Goal: Task Accomplishment & Management: Use online tool/utility

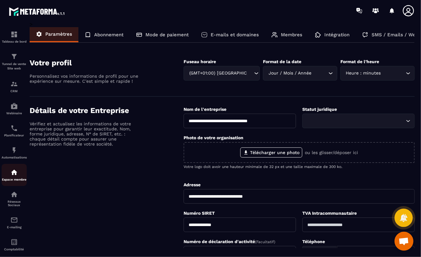
click at [13, 174] on img at bounding box center [14, 172] width 8 height 8
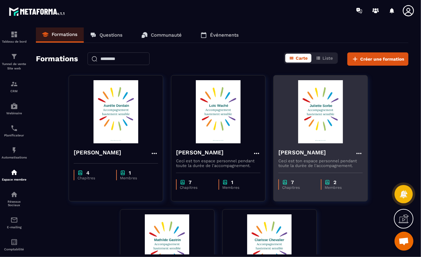
click at [321, 102] on img at bounding box center [321, 111] width 84 height 63
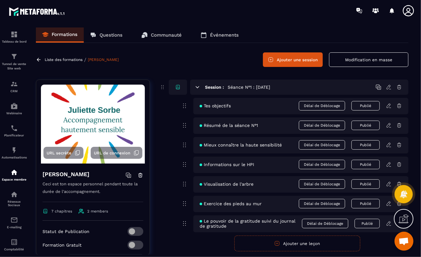
click at [284, 61] on button "Ajouter une session" at bounding box center [293, 59] width 60 height 15
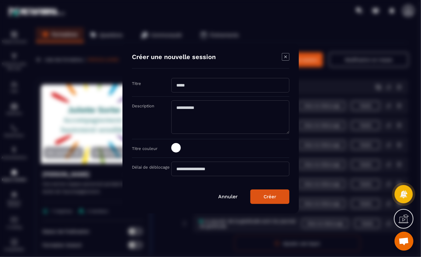
click at [176, 84] on input "Modal window" at bounding box center [230, 85] width 118 height 15
type input "**********"
click at [265, 200] on button "Créer" at bounding box center [270, 196] width 39 height 15
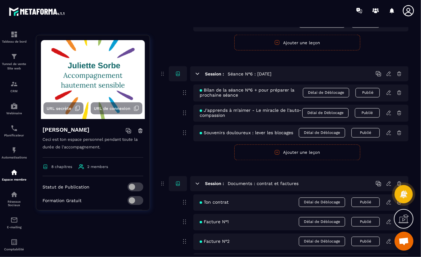
scroll to position [840, 0]
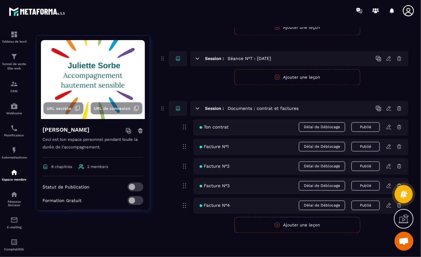
click at [298, 74] on button "Ajouter une leçon" at bounding box center [298, 77] width 126 height 16
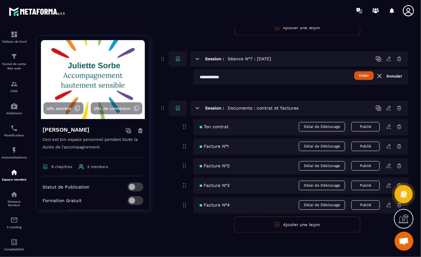
scroll to position [840, 0]
click at [199, 78] on input "text" at bounding box center [301, 76] width 215 height 15
click at [291, 78] on input "**********" at bounding box center [301, 76] width 215 height 15
type input "**********"
click at [362, 77] on button "Créer" at bounding box center [365, 75] width 20 height 9
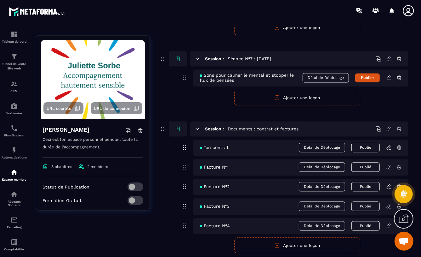
click at [389, 78] on icon at bounding box center [389, 78] width 6 height 6
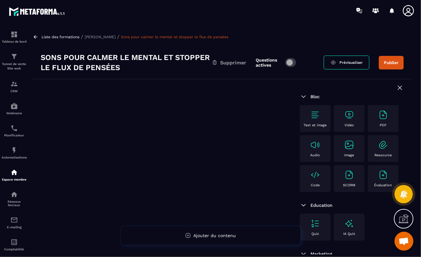
click at [351, 117] on img at bounding box center [350, 115] width 10 height 10
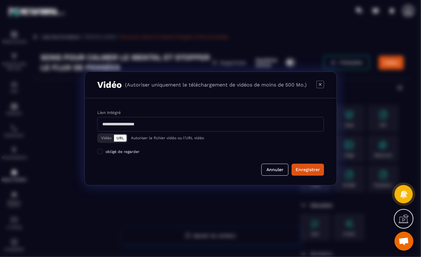
click at [189, 122] on input "Modal window" at bounding box center [210, 124] width 227 height 15
click at [241, 160] on form "Lien intégré Vidéo URL Autoriser le fichier vidéo ou l'URL vidéo obligé de rega…" at bounding box center [210, 142] width 227 height 66
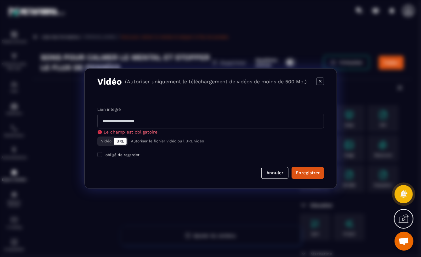
click at [241, 160] on form "Lien intégré Le champ est obligatoire Vidéo URL Autoriser le fichier vidéo ou l…" at bounding box center [210, 142] width 227 height 73
click at [101, 142] on button "Vidéo" at bounding box center [106, 141] width 15 height 7
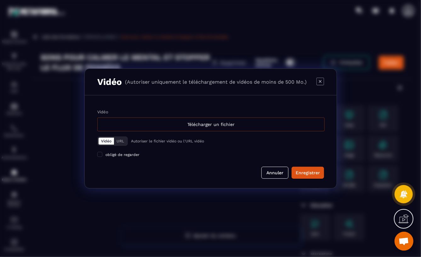
click at [204, 123] on div "Télécharger un fichier" at bounding box center [211, 124] width 228 height 14
click at [0, 0] on input "Vidéo Télécharger un fichier" at bounding box center [0, 0] width 0 height 0
click at [321, 80] on icon "Modal window" at bounding box center [320, 81] width 3 height 3
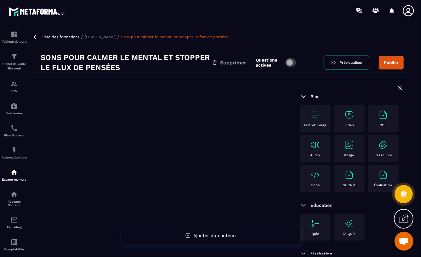
click at [328, 151] on div "Audio" at bounding box center [315, 148] width 25 height 17
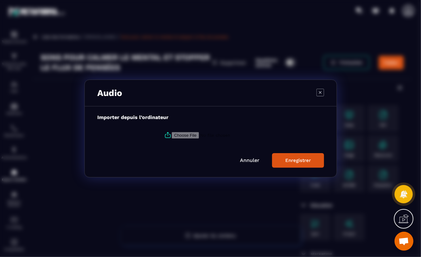
click at [192, 135] on input "Modal window" at bounding box center [215, 135] width 86 height 7
type input "**********"
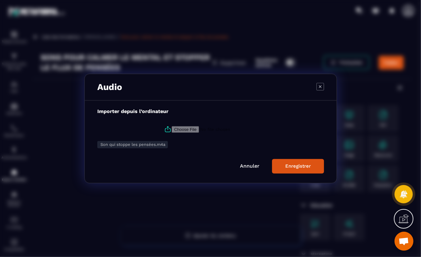
click at [299, 167] on div "Enregistrer" at bounding box center [299, 166] width 26 height 6
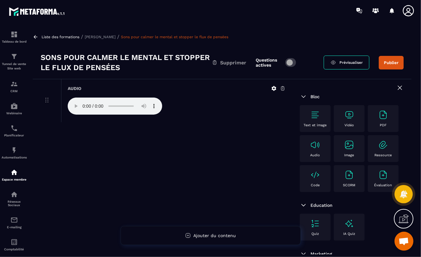
click at [283, 87] on icon at bounding box center [283, 88] width 6 height 6
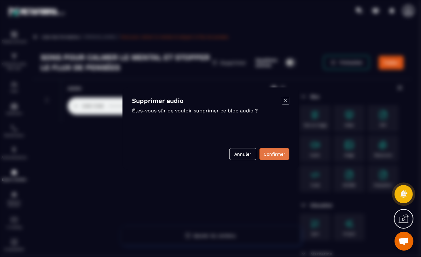
click at [275, 154] on button "Confirmer" at bounding box center [275, 154] width 30 height 12
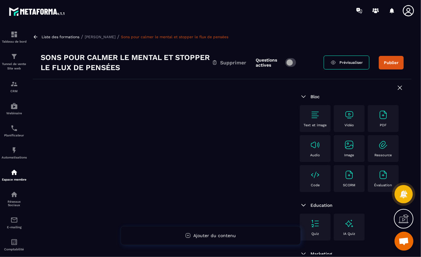
click at [321, 144] on img at bounding box center [316, 145] width 10 height 10
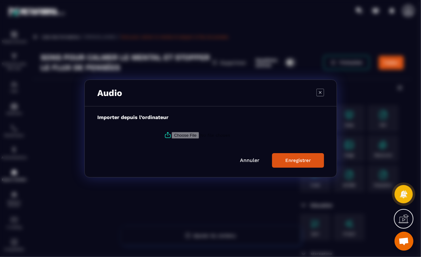
click at [99, 94] on h3 "Audio" at bounding box center [109, 93] width 25 height 10
drag, startPoint x: 98, startPoint y: 93, endPoint x: 131, endPoint y: 91, distance: 33.1
click at [131, 91] on div "Audio" at bounding box center [211, 93] width 252 height 26
click at [175, 135] on input "Modal window" at bounding box center [215, 135] width 86 height 7
type input "**********"
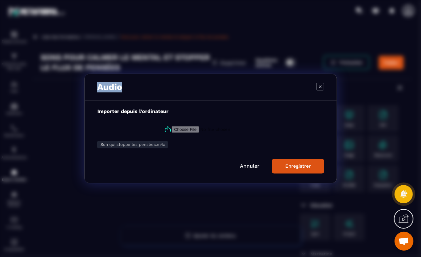
click at [283, 168] on button "Enregistrer" at bounding box center [298, 166] width 52 height 15
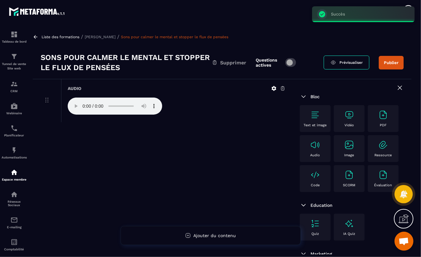
click at [45, 100] on icon at bounding box center [47, 100] width 8 height 8
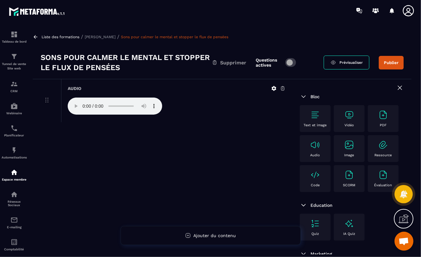
click at [294, 61] on span at bounding box center [291, 62] width 11 height 9
click at [390, 62] on button "Publier" at bounding box center [391, 63] width 25 height 14
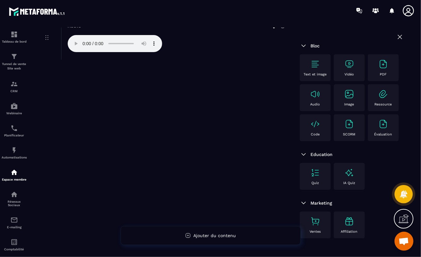
scroll to position [63, 0]
click at [310, 66] on div "Text et image" at bounding box center [315, 67] width 25 height 17
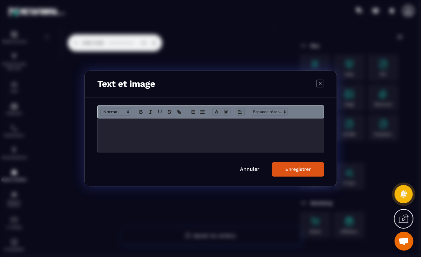
click at [106, 128] on div "Modal window" at bounding box center [211, 136] width 226 height 34
click at [292, 170] on div "Enregistrer" at bounding box center [299, 169] width 26 height 6
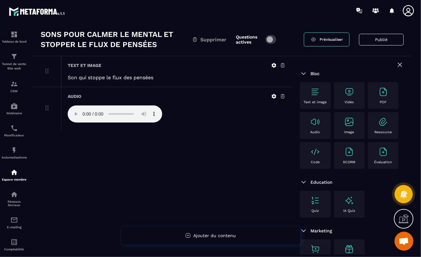
scroll to position [0, 0]
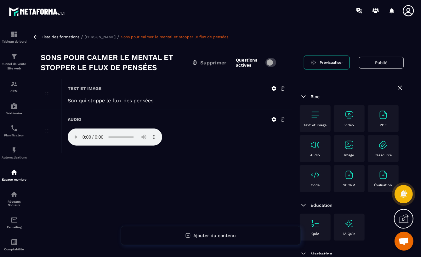
click at [88, 36] on p "[PERSON_NAME]" at bounding box center [100, 37] width 31 height 4
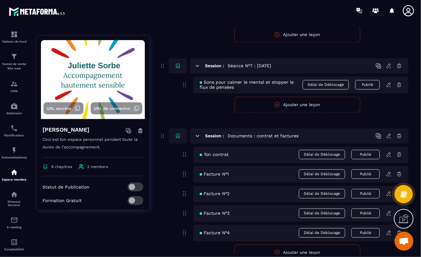
scroll to position [809, 0]
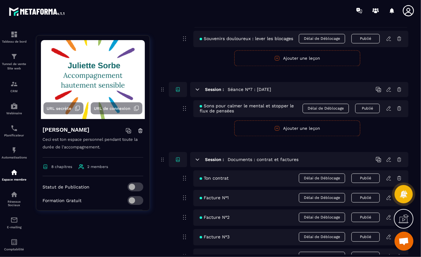
click at [278, 129] on icon "button" at bounding box center [278, 128] width 6 height 6
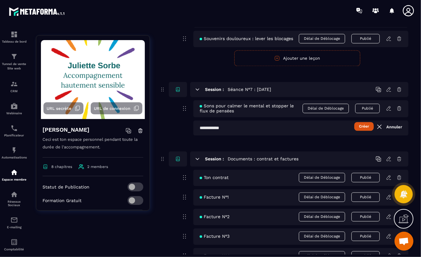
click at [199, 128] on input "text" at bounding box center [301, 127] width 215 height 15
type input "**********"
click at [362, 125] on button "Créer" at bounding box center [365, 126] width 20 height 9
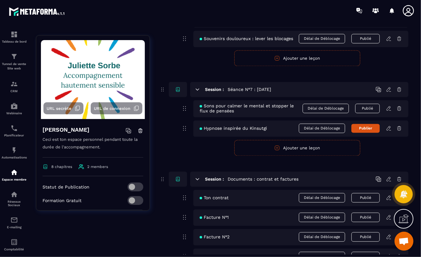
click at [390, 128] on icon at bounding box center [389, 128] width 6 height 6
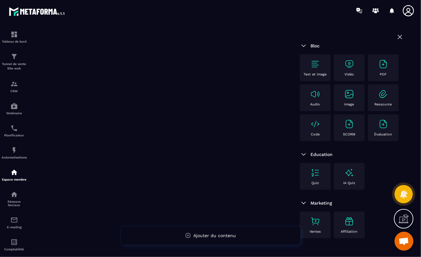
scroll to position [57, 0]
click at [321, 94] on img at bounding box center [316, 94] width 10 height 10
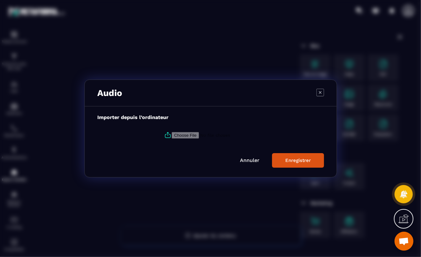
click at [176, 135] on input "Modal window" at bounding box center [215, 135] width 86 height 7
type input "**********"
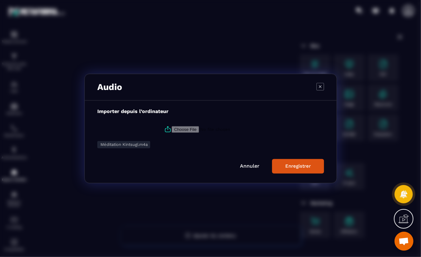
click at [285, 167] on button "Enregistrer" at bounding box center [298, 166] width 52 height 15
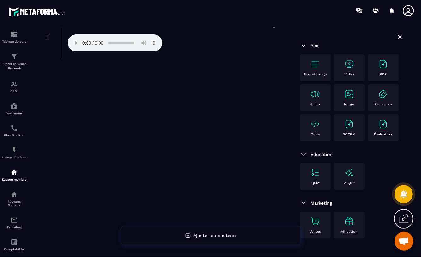
click at [316, 61] on img at bounding box center [316, 64] width 10 height 10
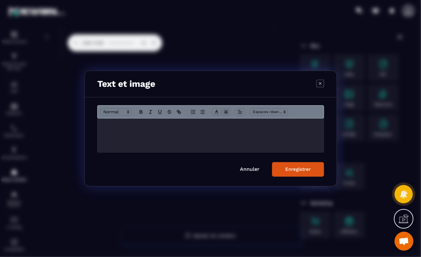
click at [103, 124] on p "Modal window" at bounding box center [210, 125] width 217 height 6
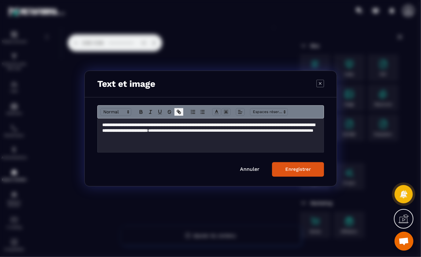
click at [179, 112] on icon "Modal window" at bounding box center [180, 113] width 2 height 2
drag, startPoint x: 289, startPoint y: 172, endPoint x: 218, endPoint y: 166, distance: 71.5
click at [289, 172] on button "Enregistrer" at bounding box center [298, 169] width 52 height 15
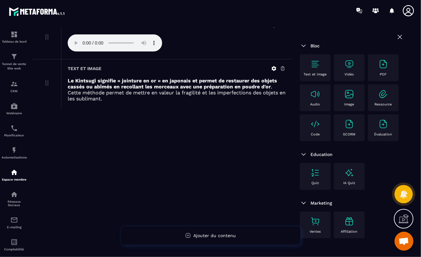
click at [345, 99] on img at bounding box center [350, 94] width 10 height 10
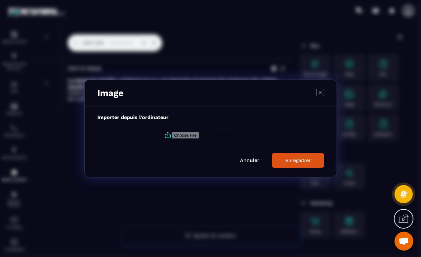
click at [186, 135] on input "Modal window" at bounding box center [215, 135] width 86 height 7
type input "**********"
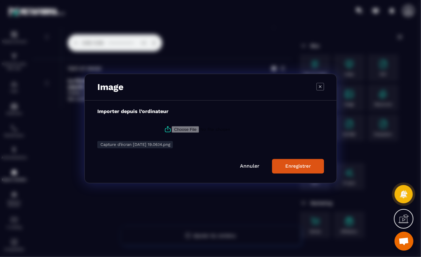
click at [290, 166] on div "Enregistrer" at bounding box center [299, 166] width 26 height 6
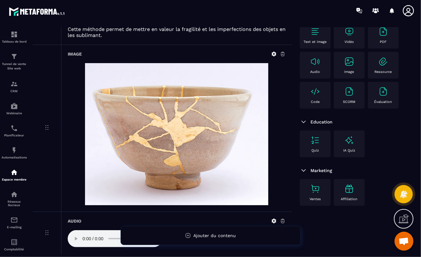
scroll to position [0, 0]
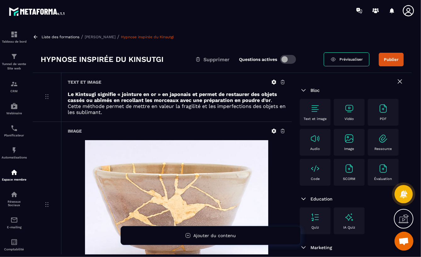
click at [290, 55] on span at bounding box center [289, 59] width 16 height 9
click at [345, 58] on span "Prévisualiser" at bounding box center [351, 59] width 23 height 4
click at [389, 60] on button "Publier" at bounding box center [391, 60] width 25 height 14
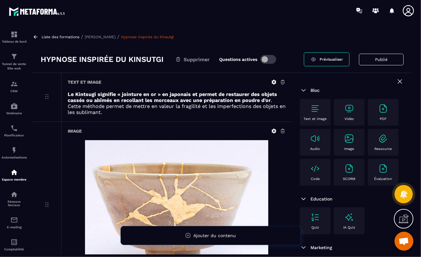
click at [99, 36] on p "[PERSON_NAME]" at bounding box center [100, 37] width 31 height 4
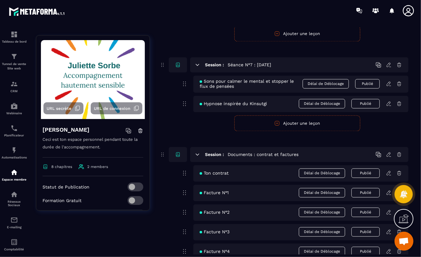
scroll to position [834, 0]
click at [388, 84] on icon at bounding box center [389, 83] width 4 height 4
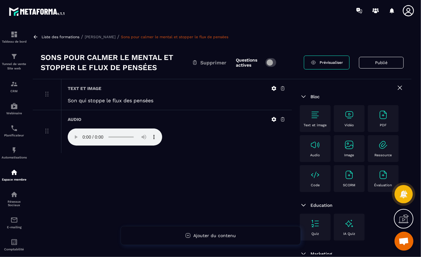
click at [314, 117] on img at bounding box center [316, 115] width 10 height 10
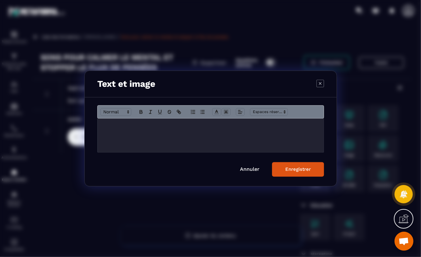
click at [105, 125] on p "Modal window" at bounding box center [210, 125] width 217 height 6
click at [282, 172] on button "Enregistrer" at bounding box center [298, 169] width 52 height 15
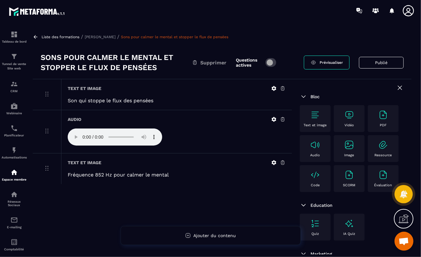
click at [351, 114] on img at bounding box center [350, 115] width 10 height 10
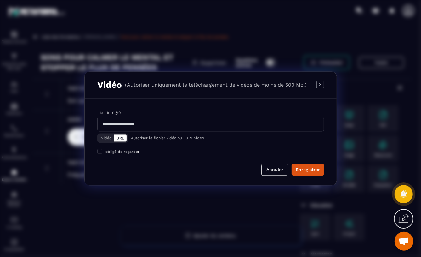
click at [110, 138] on button "Vidéo" at bounding box center [106, 138] width 15 height 7
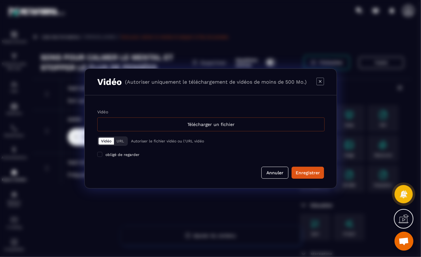
click at [212, 125] on div "Télécharger un fichier" at bounding box center [211, 124] width 228 height 14
click at [247, 126] on div "Télécharger un fichier" at bounding box center [211, 124] width 228 height 14
click at [0, 0] on input "Vidéo Télécharger un fichier" at bounding box center [0, 0] width 0 height 0
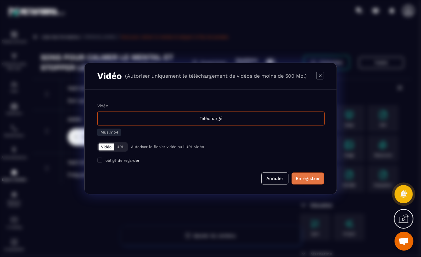
click at [305, 179] on div "Enregistrer" at bounding box center [308, 178] width 24 height 6
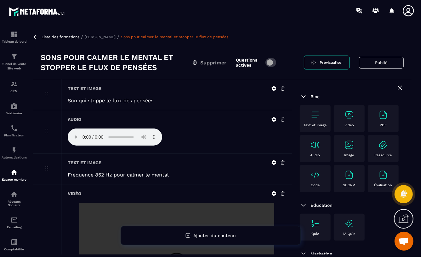
click at [328, 63] on span "Prévisualiser" at bounding box center [331, 62] width 23 height 4
click at [315, 117] on img at bounding box center [316, 115] width 10 height 10
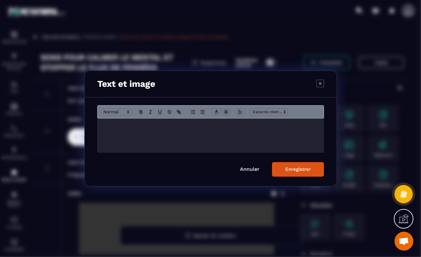
click at [106, 126] on p "Modal window" at bounding box center [210, 125] width 217 height 6
click at [298, 168] on div "Enregistrer" at bounding box center [299, 169] width 26 height 6
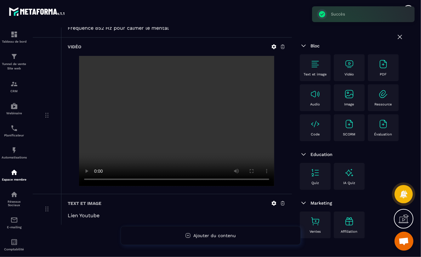
scroll to position [148, 0]
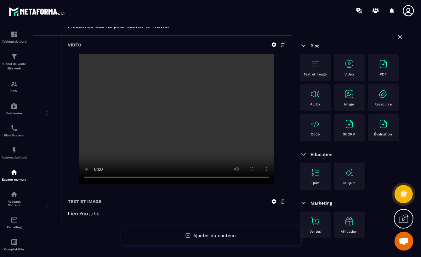
click at [379, 99] on img at bounding box center [384, 94] width 10 height 10
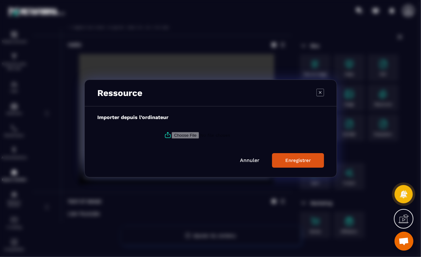
click at [319, 92] on icon "Modal window" at bounding box center [321, 93] width 8 height 8
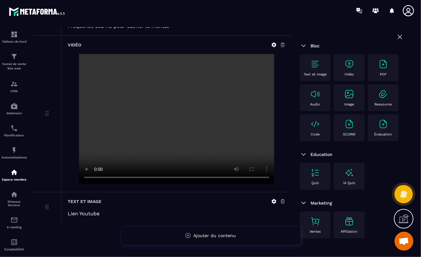
click at [274, 201] on icon at bounding box center [274, 201] width 6 height 6
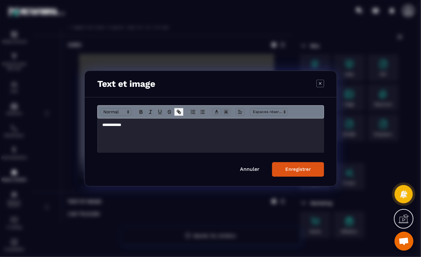
click at [179, 113] on icon "Modal window" at bounding box center [180, 113] width 2 height 2
click at [129, 125] on p "**********" at bounding box center [210, 125] width 217 height 6
click at [179, 110] on icon "Modal window" at bounding box center [179, 112] width 6 height 6
click at [179, 111] on icon "Modal window" at bounding box center [178, 111] width 2 height 2
click at [180, 111] on icon "Modal window" at bounding box center [179, 112] width 6 height 6
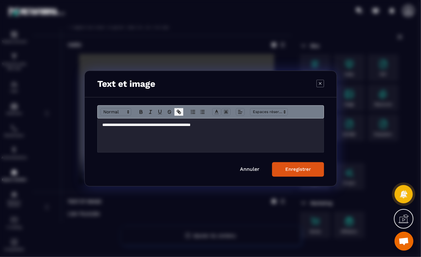
click at [180, 112] on icon "Modal window" at bounding box center [180, 113] width 2 height 2
drag, startPoint x: 203, startPoint y: 132, endPoint x: 103, endPoint y: 130, distance: 100.3
click at [103, 130] on p "**********" at bounding box center [210, 131] width 217 height 6
drag, startPoint x: 130, startPoint y: 125, endPoint x: 231, endPoint y: 125, distance: 101.8
click at [231, 125] on p "**********" at bounding box center [210, 125] width 217 height 6
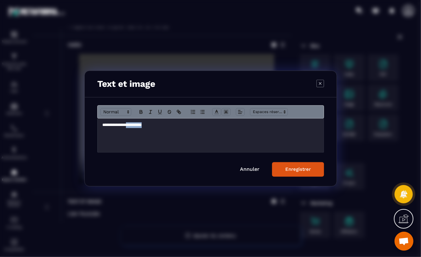
drag, startPoint x: 132, startPoint y: 125, endPoint x: 150, endPoint y: 125, distance: 18.3
click at [150, 125] on p "**********" at bounding box center [210, 125] width 217 height 6
click at [179, 113] on icon "Modal window" at bounding box center [180, 113] width 2 height 2
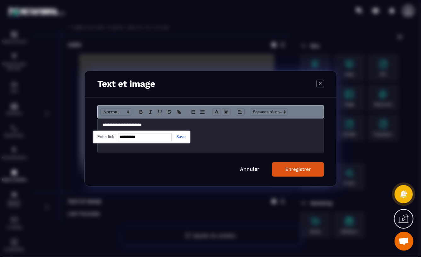
paste input "**********"
type input "**********"
click at [181, 136] on link "Modal window" at bounding box center [178, 136] width 15 height 5
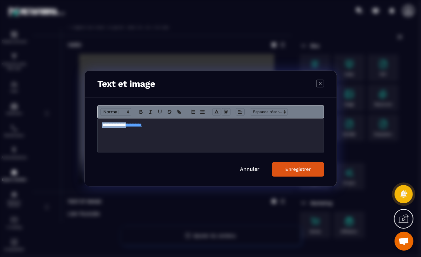
drag, startPoint x: 292, startPoint y: 171, endPoint x: 222, endPoint y: 169, distance: 70.0
click at [292, 171] on div "Enregistrer" at bounding box center [299, 169] width 26 height 6
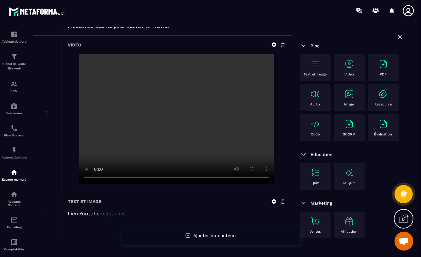
click at [112, 213] on link "clique ici" at bounding box center [114, 213] width 22 height 6
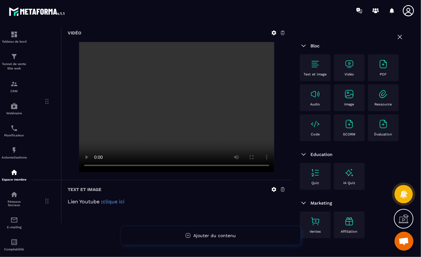
scroll to position [161, 0]
click at [275, 188] on icon at bounding box center [274, 189] width 5 height 5
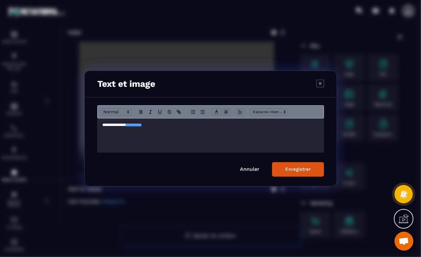
click at [102, 125] on p "**********" at bounding box center [210, 125] width 217 height 6
drag, startPoint x: 114, startPoint y: 125, endPoint x: 123, endPoint y: 126, distance: 8.5
click at [123, 126] on p "**********" at bounding box center [210, 125] width 217 height 6
click at [132, 125] on p "**********" at bounding box center [210, 125] width 217 height 6
click at [177, 125] on p "**********" at bounding box center [210, 125] width 217 height 6
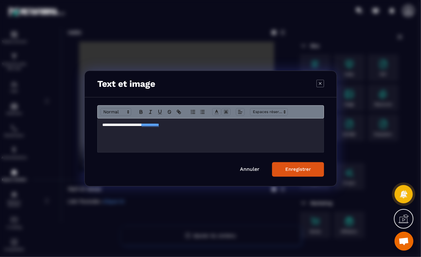
click at [310, 169] on div "Enregistrer" at bounding box center [299, 169] width 26 height 6
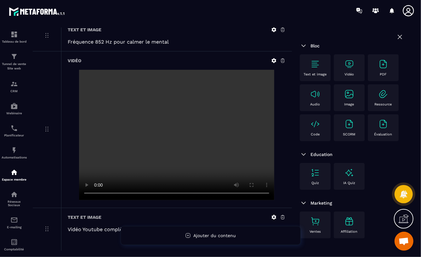
scroll to position [0, 0]
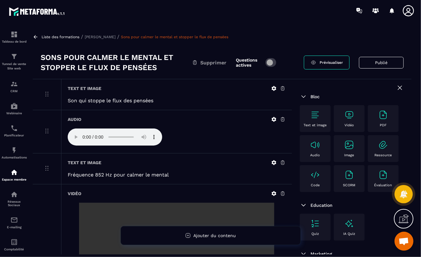
click at [329, 63] on span "Prévisualiser" at bounding box center [331, 62] width 23 height 4
click at [108, 36] on p "[PERSON_NAME]" at bounding box center [100, 37] width 31 height 4
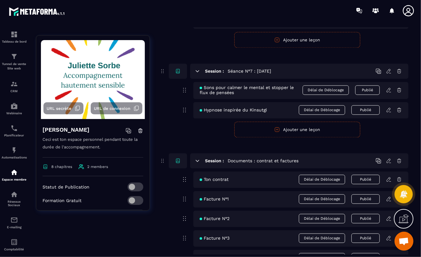
scroll to position [824, 0]
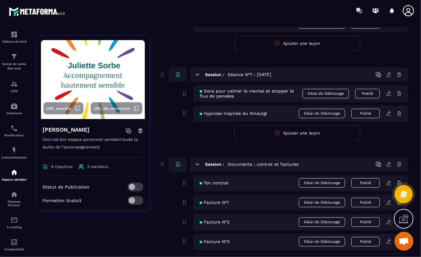
click at [184, 91] on icon at bounding box center [185, 94] width 8 height 8
click at [307, 134] on button "Ajouter une leçon" at bounding box center [298, 133] width 126 height 16
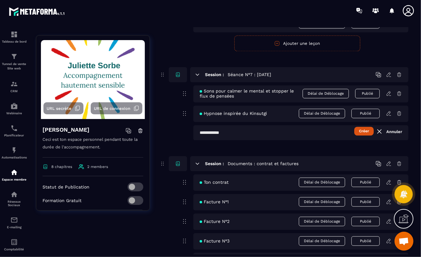
click at [200, 133] on input "text" at bounding box center [301, 132] width 215 height 15
click at [200, 132] on input "**********" at bounding box center [301, 132] width 215 height 15
click at [274, 134] on input "**********" at bounding box center [301, 132] width 215 height 15
click at [362, 131] on button "Créer" at bounding box center [365, 130] width 20 height 9
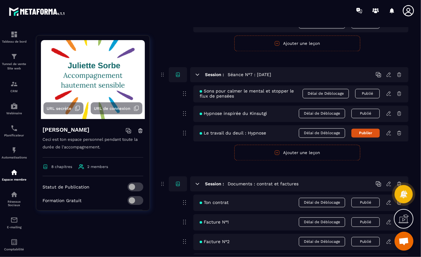
click at [285, 152] on button "Ajouter une leçon" at bounding box center [298, 152] width 126 height 16
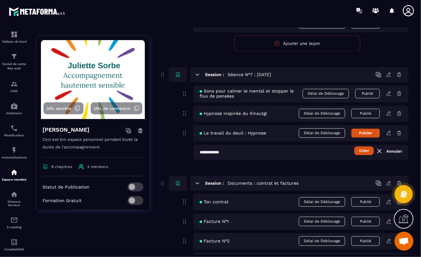
click at [200, 153] on input "text" at bounding box center [301, 151] width 215 height 15
type input "**********"
click at [361, 148] on button "Créer" at bounding box center [365, 150] width 20 height 9
